Goal: Task Accomplishment & Management: Manage account settings

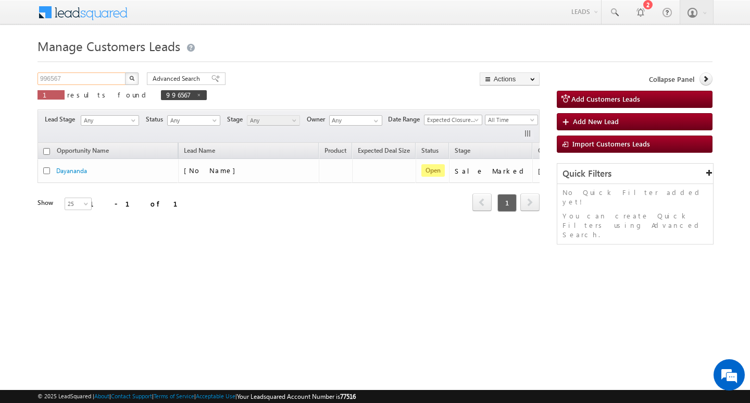
click at [108, 74] on input "996567" at bounding box center [82, 78] width 89 height 13
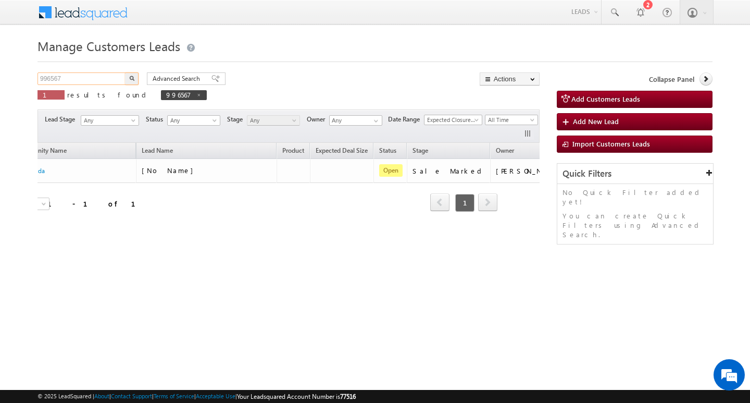
click at [108, 74] on input "996567" at bounding box center [82, 78] width 89 height 13
type input "Search Customers Leads"
click at [58, 81] on input "text" at bounding box center [82, 78] width 89 height 13
paste input "996557"
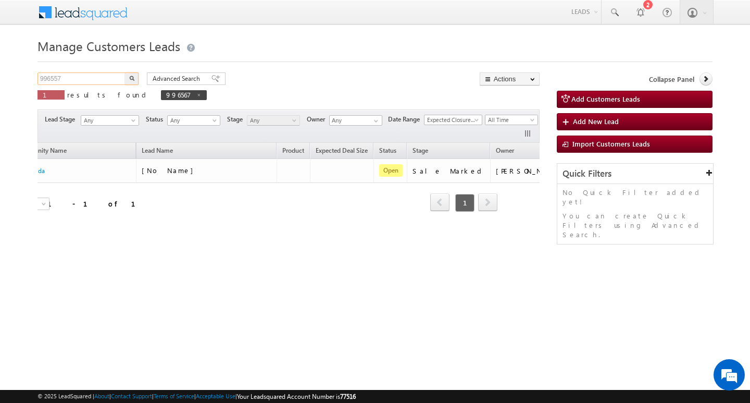
type input "996557"
click at [125, 72] on button "button" at bounding box center [132, 78] width 14 height 13
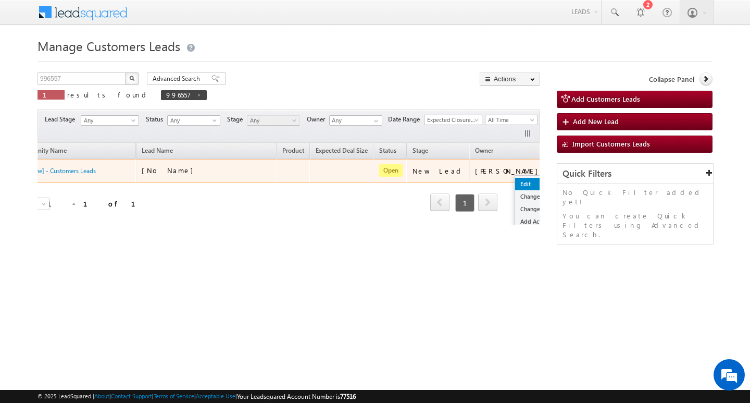
click at [515, 180] on link "Edit" at bounding box center [541, 184] width 52 height 13
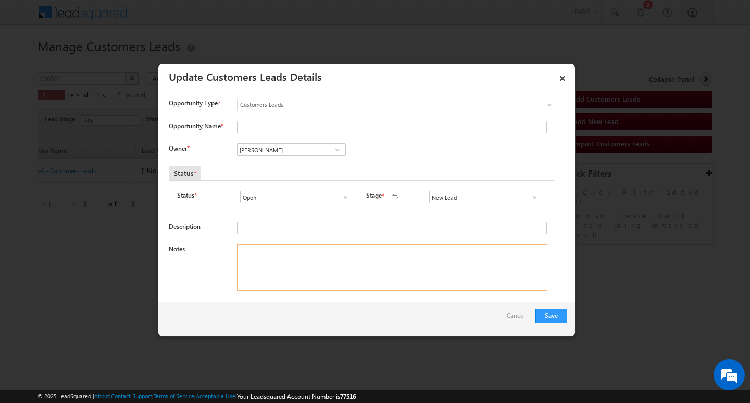
click at [437, 267] on textarea "Notes" at bounding box center [392, 267] width 310 height 47
click at [531, 199] on span at bounding box center [535, 197] width 10 height 8
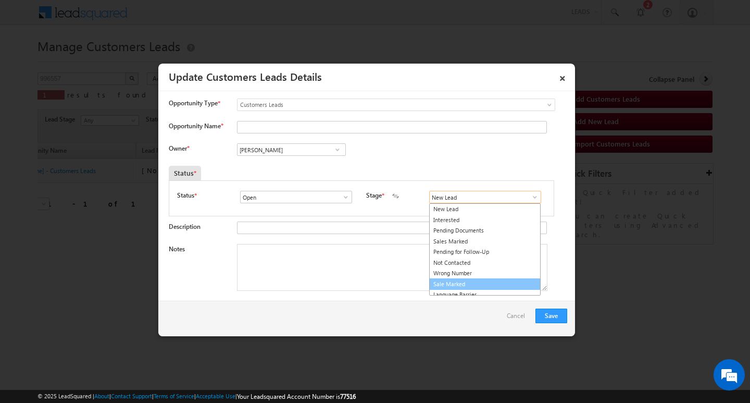
click at [503, 282] on link "Sale Marked" at bounding box center [484, 284] width 111 height 12
type input "Sale Marked"
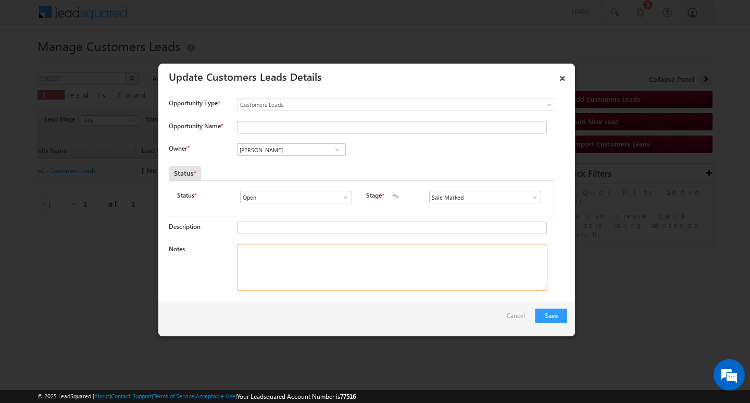
click at [406, 267] on textarea "Notes" at bounding box center [392, 267] width 310 height 47
click at [310, 271] on textarea "Notes" at bounding box center [392, 267] width 310 height 47
paste textarea "[PERSON_NAME]/ LOAN TYPE construction/ LOAN AMOUNT 5L / PROPERTY TYPE MC / PINC…"
type textarea "[PERSON_NAME]/ LOAN TYPE construction/ LOAN AMOUNT 5L / PROPERTY TYPE MC / PINC…"
click at [307, 146] on input "[PERSON_NAME]" at bounding box center [291, 149] width 109 height 13
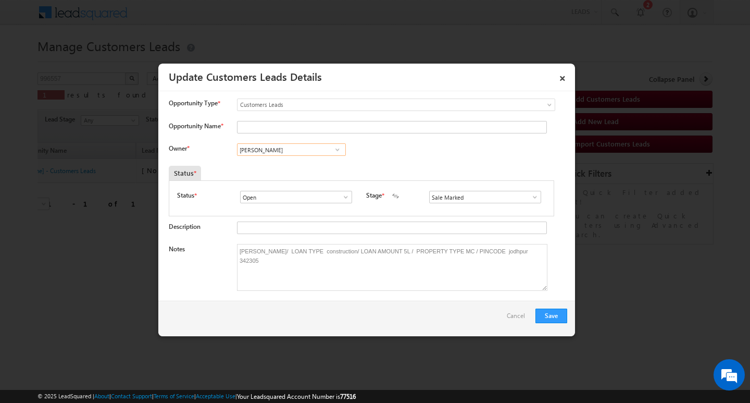
click at [307, 146] on input "[PERSON_NAME]" at bounding box center [291, 149] width 109 height 13
click at [313, 130] on input "Opportunity Name *" at bounding box center [392, 127] width 310 height 13
paste input "[PERSON_NAME]"
type input "[PERSON_NAME]"
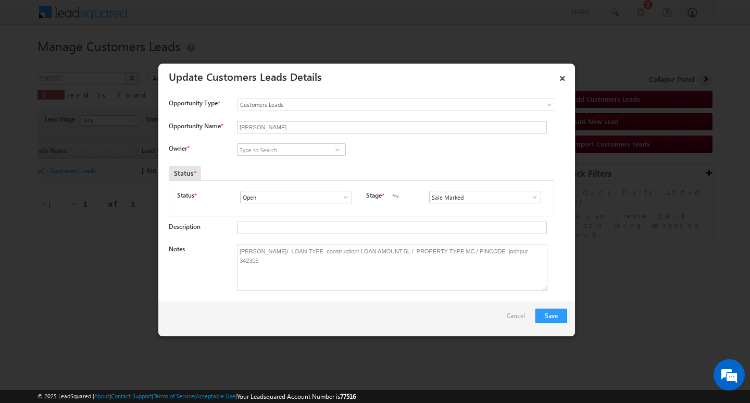
click at [295, 148] on input at bounding box center [291, 149] width 109 height 13
click at [287, 148] on input at bounding box center [291, 149] width 109 height 13
paste input "[PERSON_NAME]"
click at [291, 159] on link "[PERSON_NAME] [EMAIL_ADDRESS][DOMAIN_NAME]" at bounding box center [291, 166] width 109 height 20
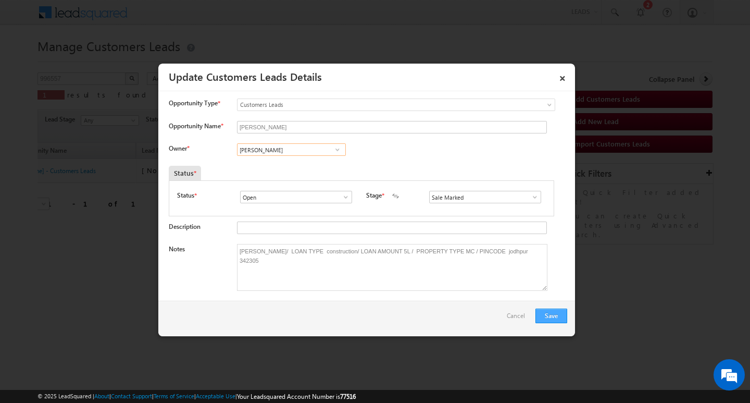
type input "[PERSON_NAME]"
click at [554, 317] on button "Save" at bounding box center [551, 315] width 32 height 15
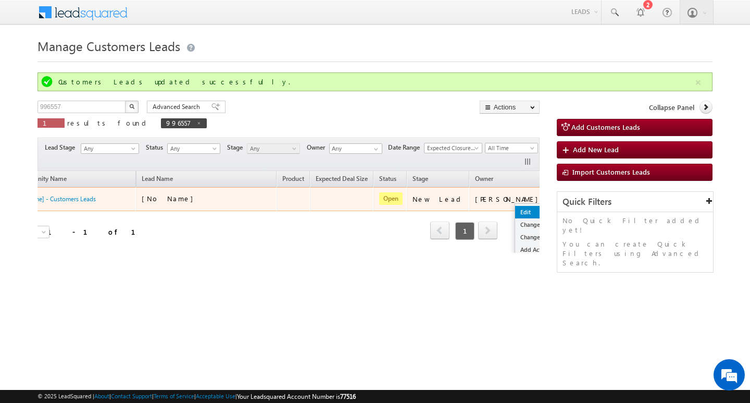
click at [515, 208] on link "Edit" at bounding box center [541, 212] width 52 height 13
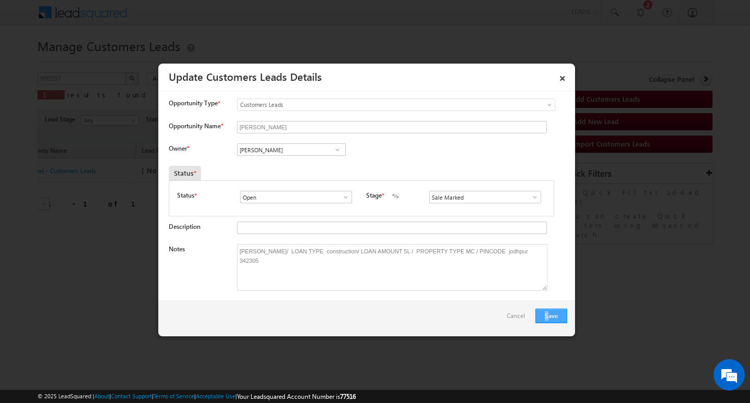
drag, startPoint x: 546, startPoint y: 304, endPoint x: 549, endPoint y: 311, distance: 8.4
click at [549, 311] on div "Save Cancel" at bounding box center [366, 318] width 417 height 35
click at [549, 311] on button "Save" at bounding box center [551, 315] width 32 height 15
